Goal: Find specific page/section: Find specific page/section

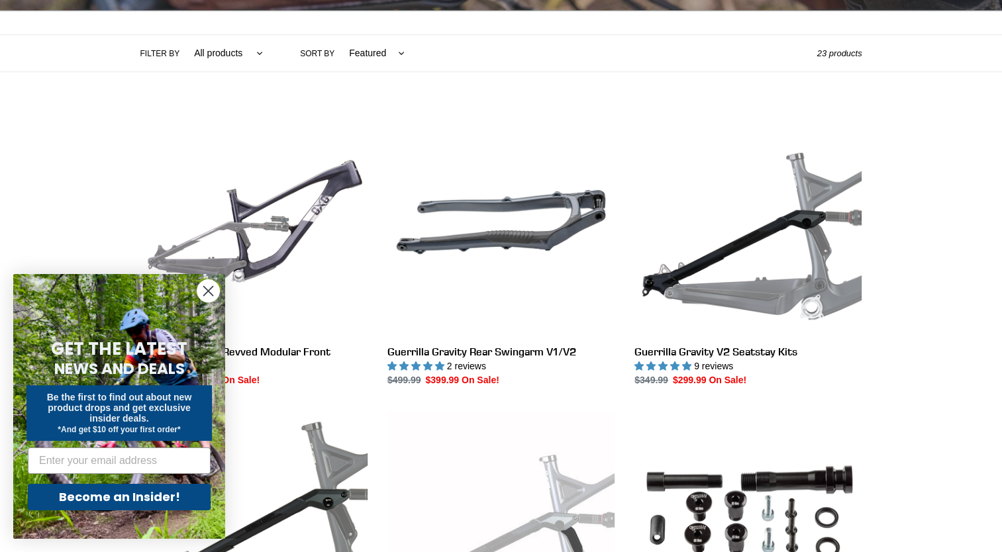
scroll to position [283, 0]
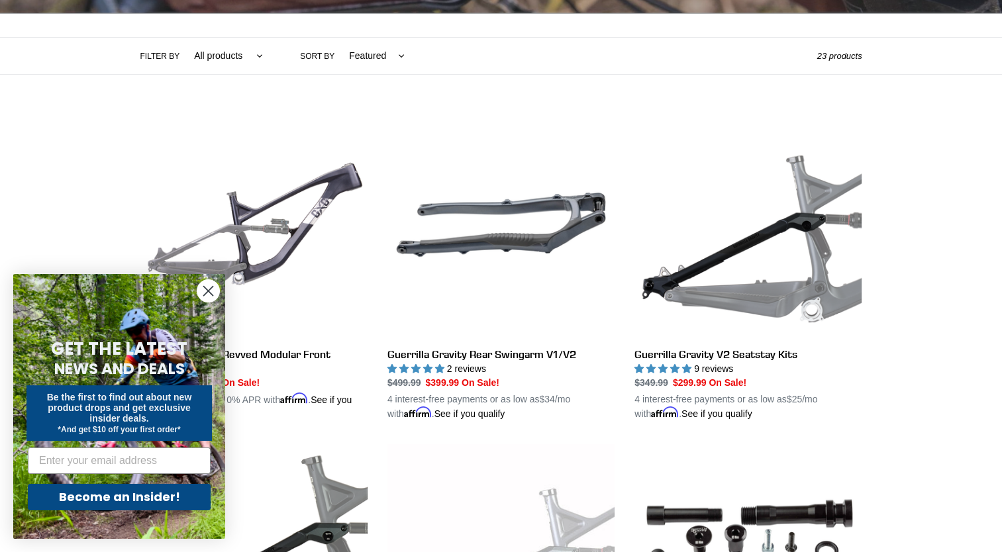
click at [207, 290] on icon "Close dialog" at bounding box center [208, 291] width 9 height 9
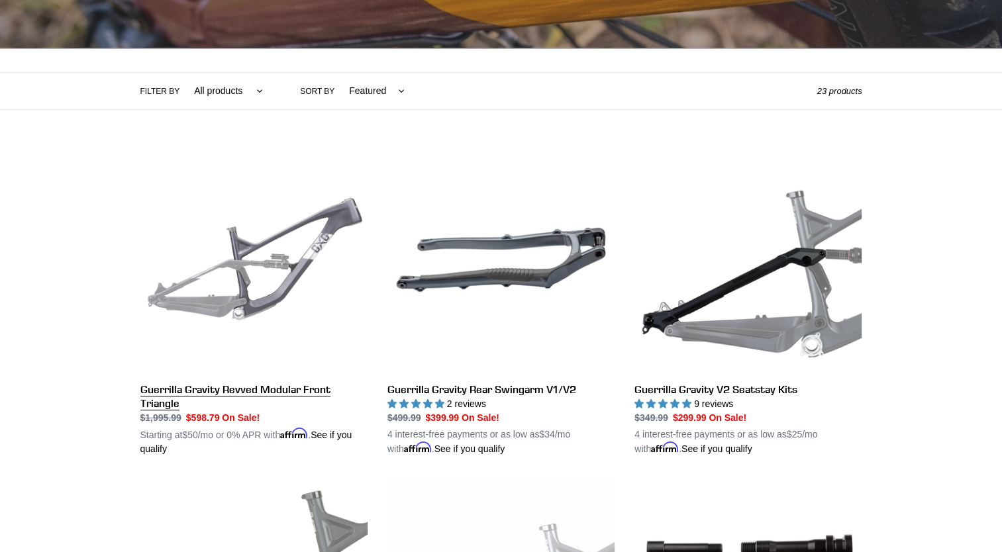
scroll to position [241, 0]
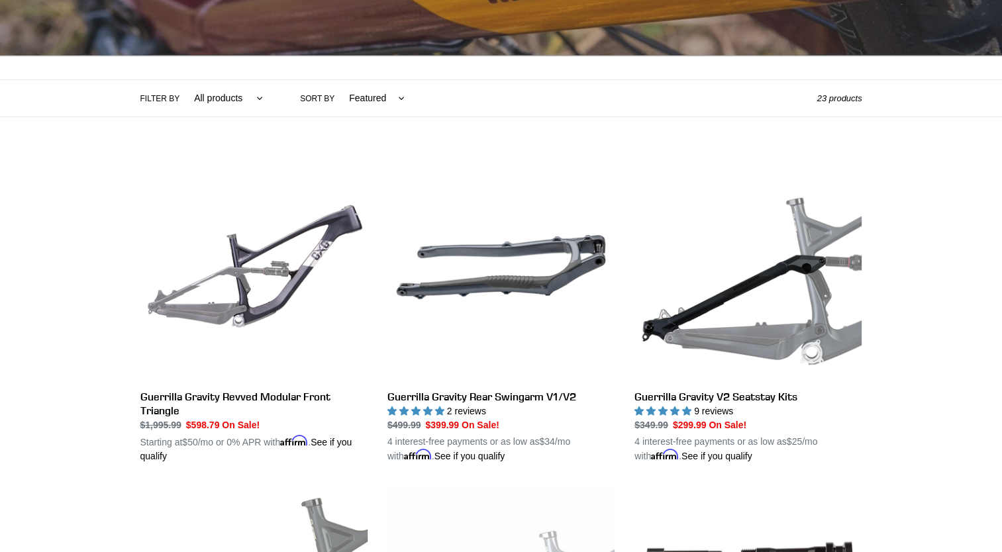
click at [230, 93] on select "All products GG Swag" at bounding box center [225, 98] width 86 height 36
click at [209, 85] on select "All products GG Swag" at bounding box center [225, 98] width 86 height 36
click at [358, 90] on select "Featured Best selling Alphabetically, A-Z Alphabetically, Z-A Price, low to hig…" at bounding box center [373, 98] width 73 height 36
select select "price-descending"
click at [337, 80] on select "Featured Best selling Alphabetically, A-Z Alphabetically, Z-A Price, low to hig…" at bounding box center [373, 98] width 73 height 36
